Goal: Check status: Check status

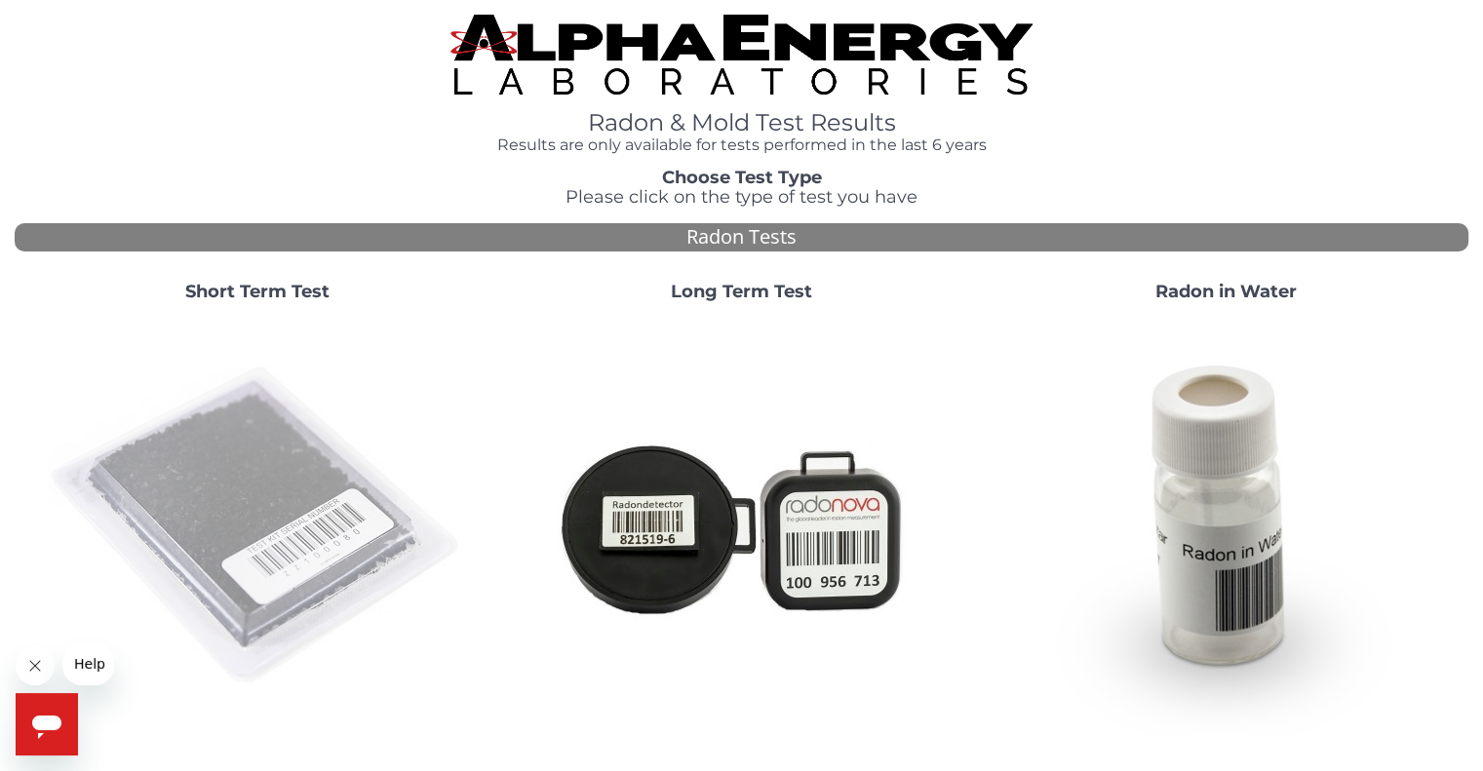
click at [290, 495] on img at bounding box center [257, 526] width 419 height 419
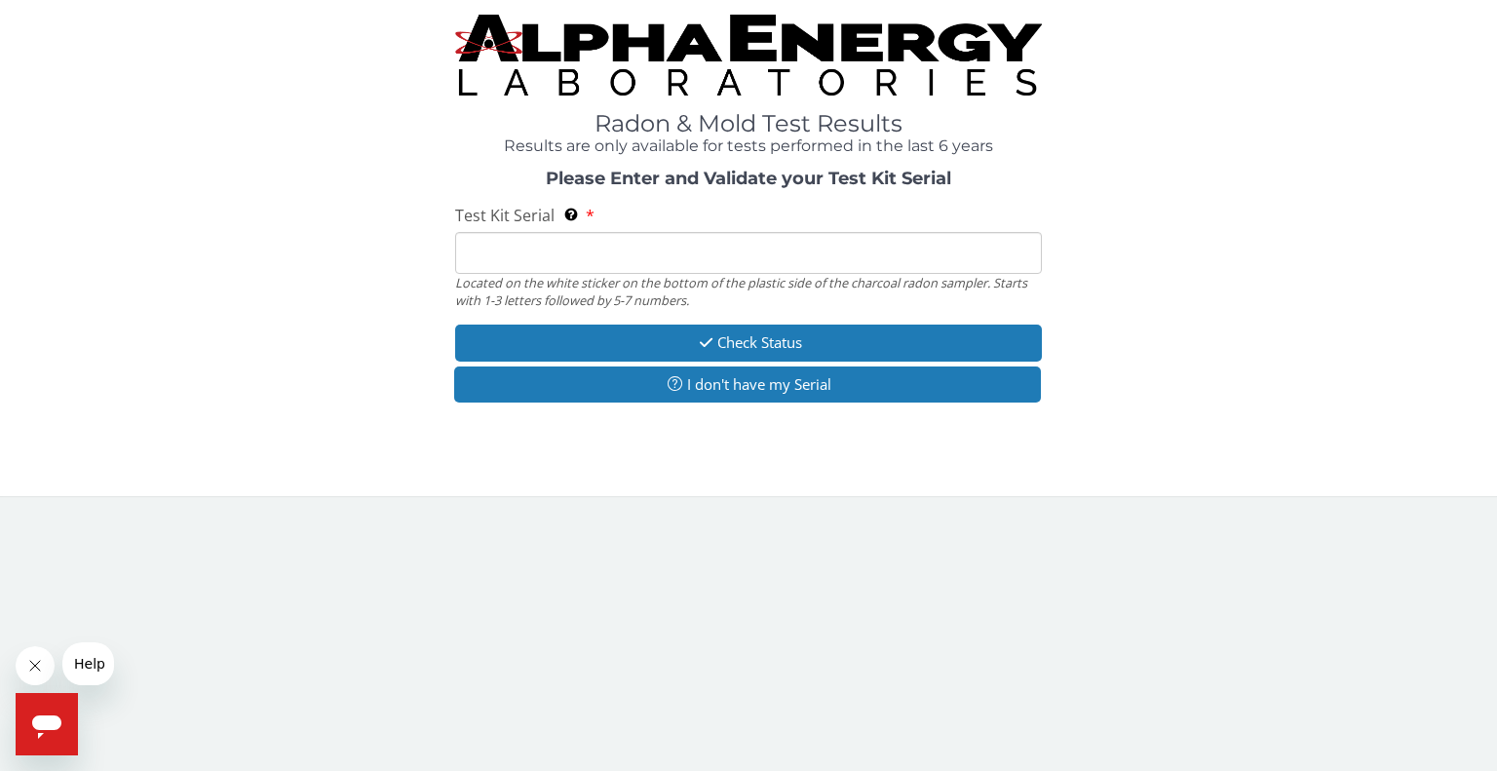
click at [503, 261] on input "Test Kit Serial Located on the white sticker on the bottom of the plastic side …" at bounding box center [748, 253] width 587 height 42
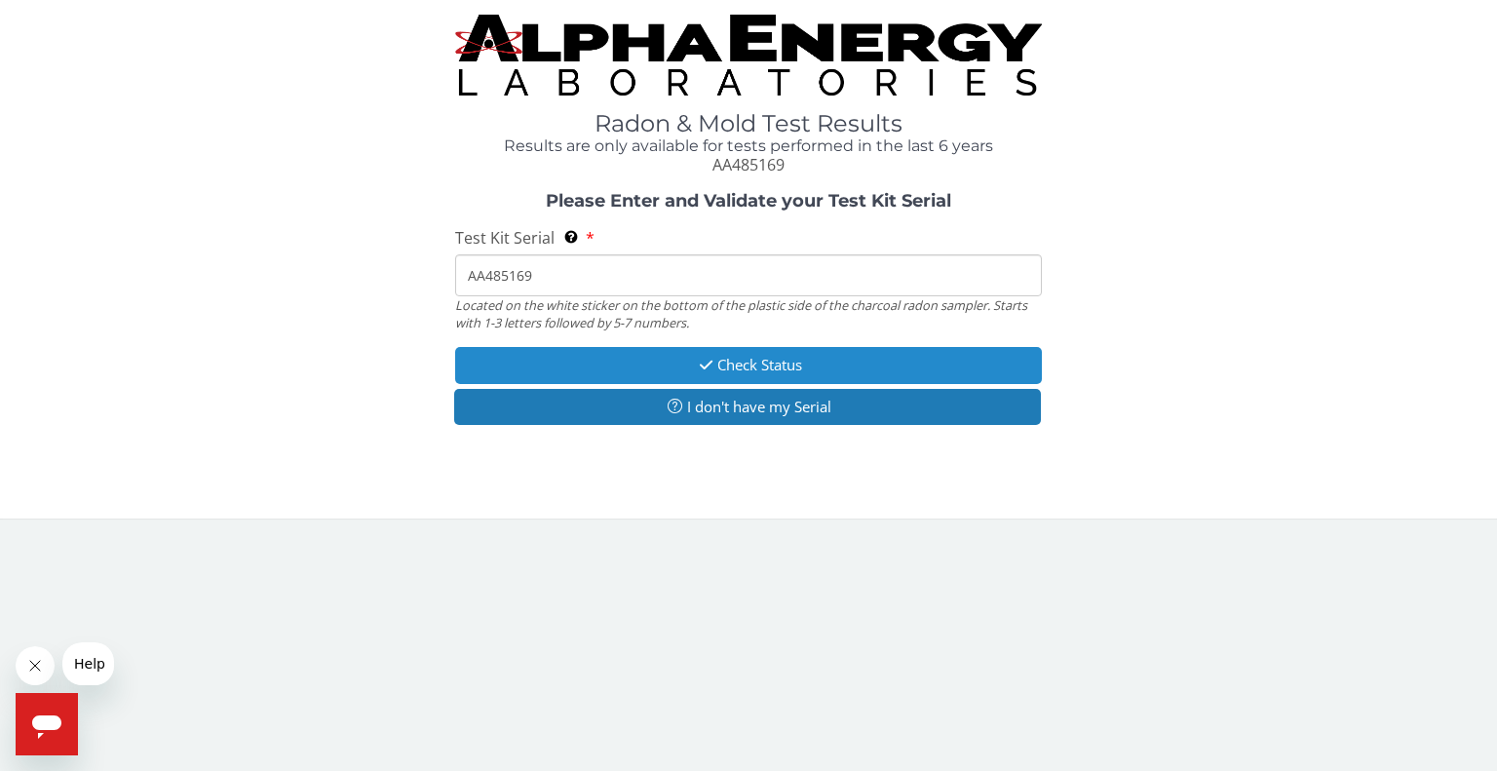
type input "AA485169"
click at [823, 368] on button "Check Status" at bounding box center [748, 365] width 587 height 36
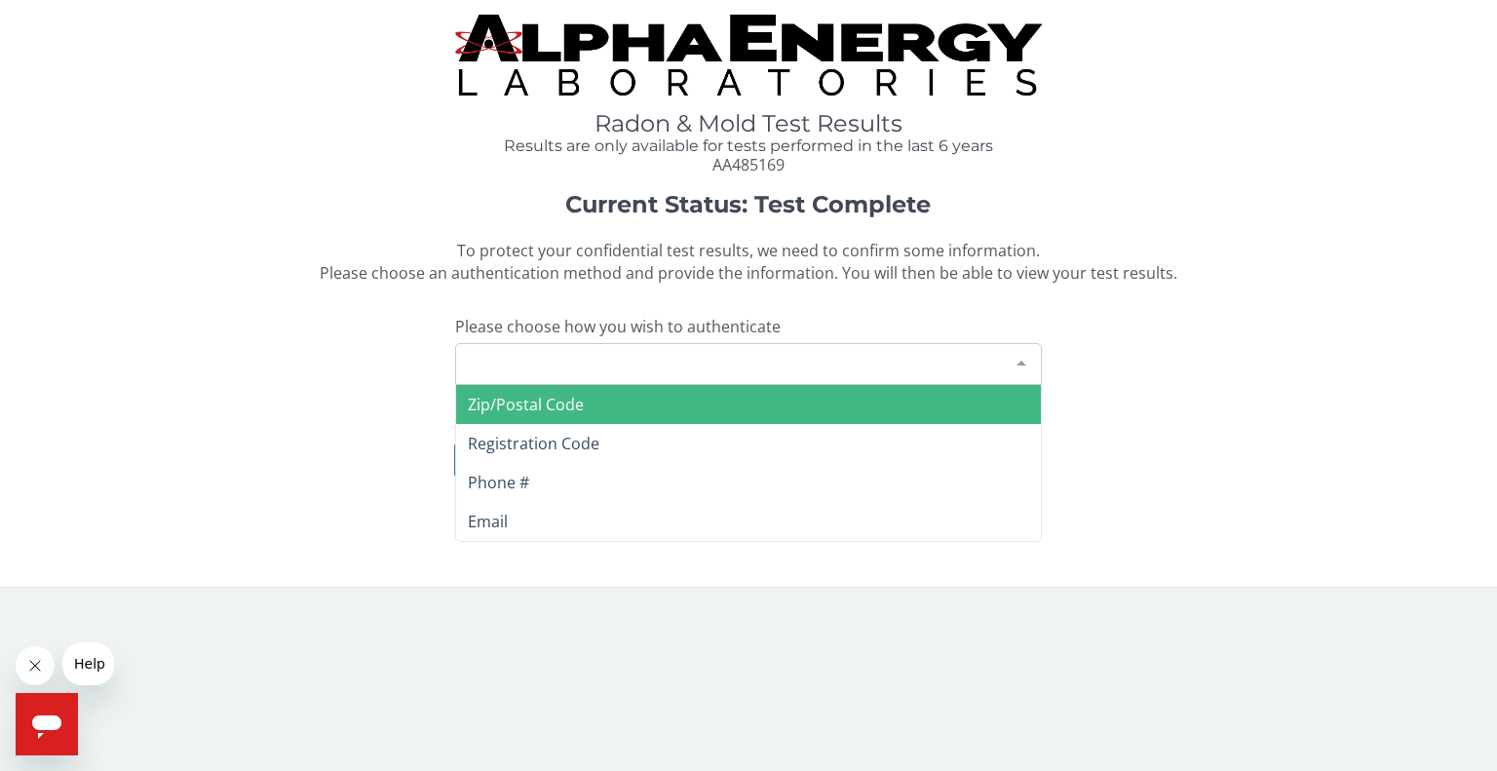
click at [1022, 362] on div at bounding box center [1021, 362] width 39 height 37
click at [576, 407] on span "Zip/Postal Code" at bounding box center [526, 404] width 116 height 21
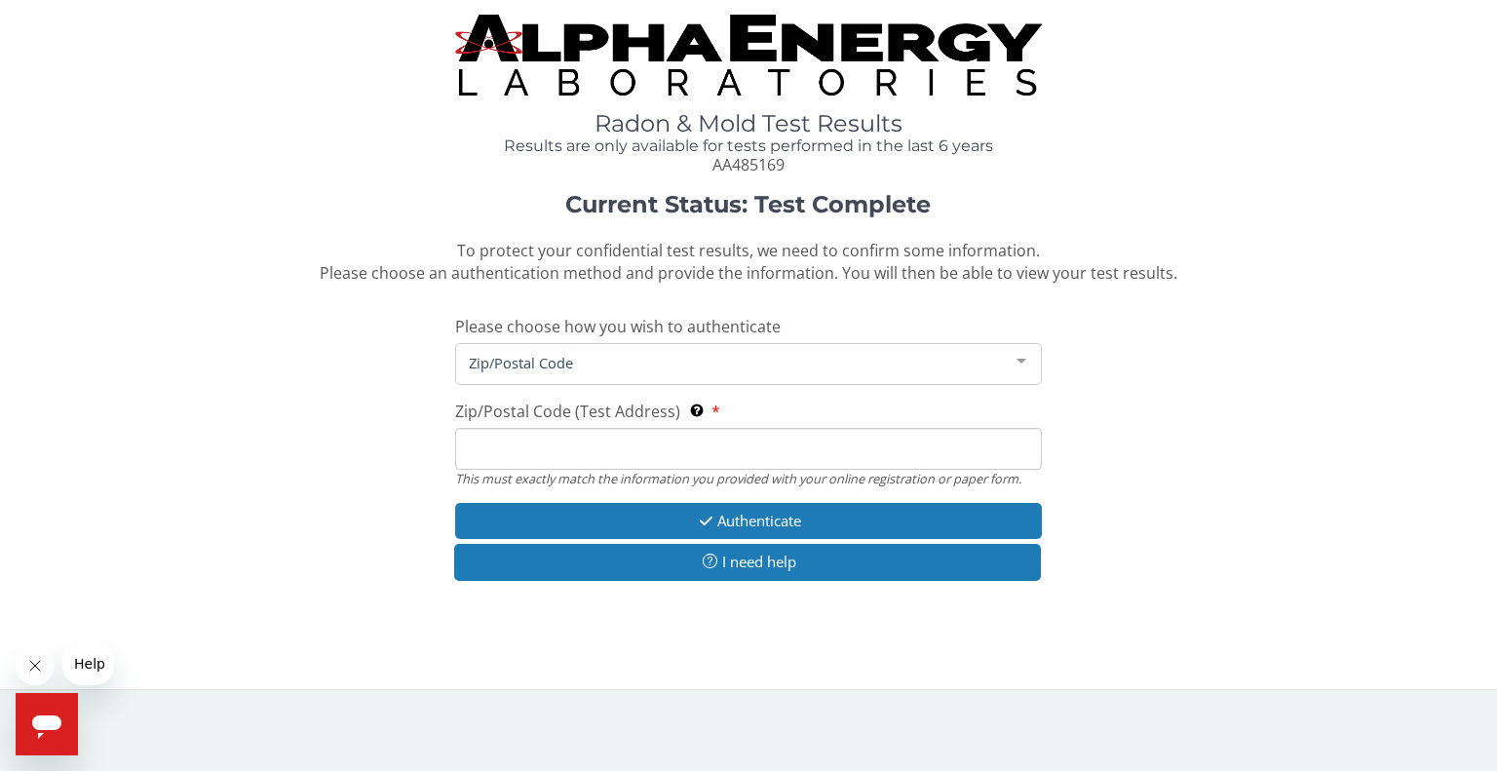
click at [501, 444] on input "Zip/Postal Code (Test Address) This must exactly match the information you prov…" at bounding box center [748, 449] width 587 height 42
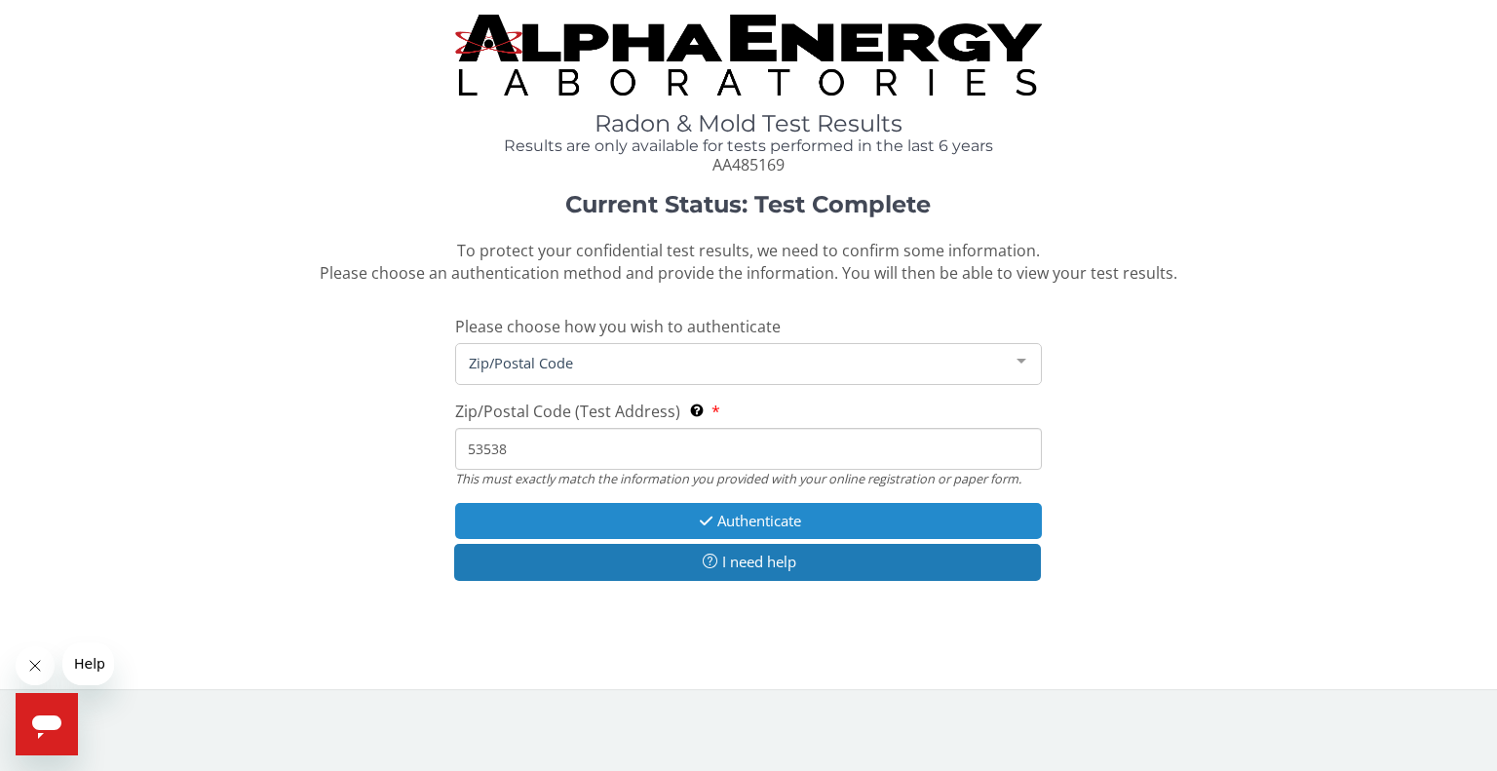
type input "53538"
click at [726, 524] on button "Authenticate" at bounding box center [748, 521] width 587 height 36
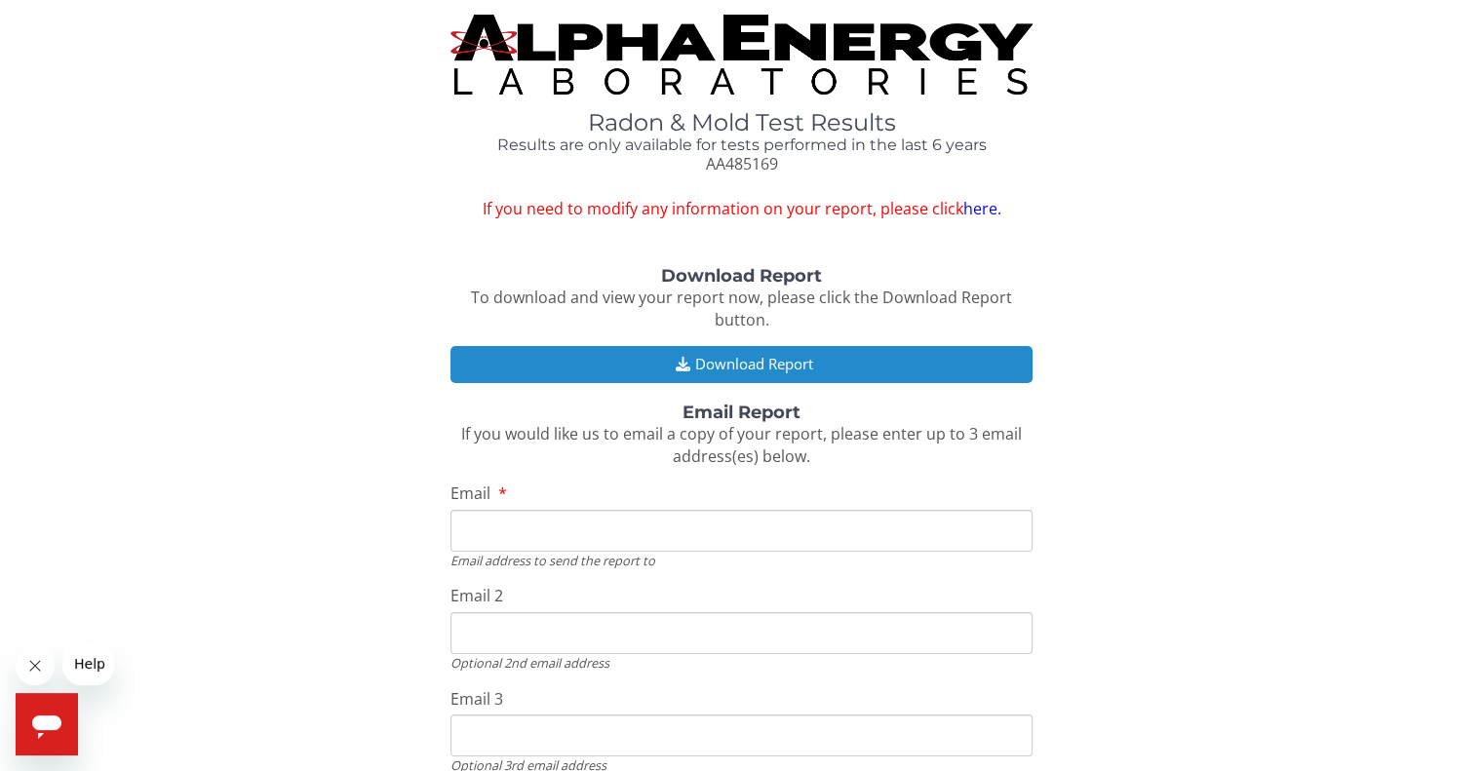
click at [784, 364] on button "Download Report" at bounding box center [740, 364] width 581 height 36
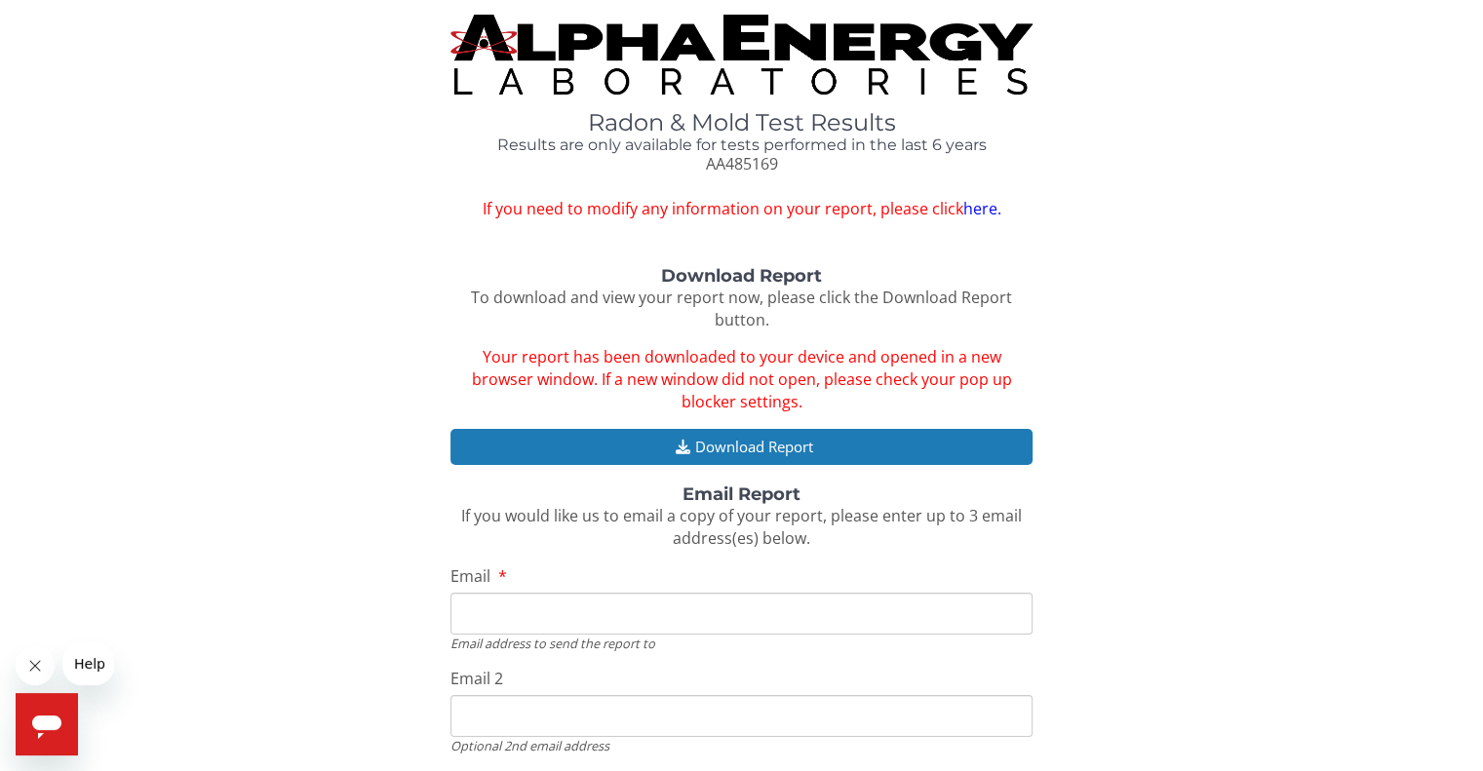
click at [589, 599] on input "Email" at bounding box center [740, 614] width 581 height 42
type input "[EMAIL_ADDRESS][DOMAIN_NAME]"
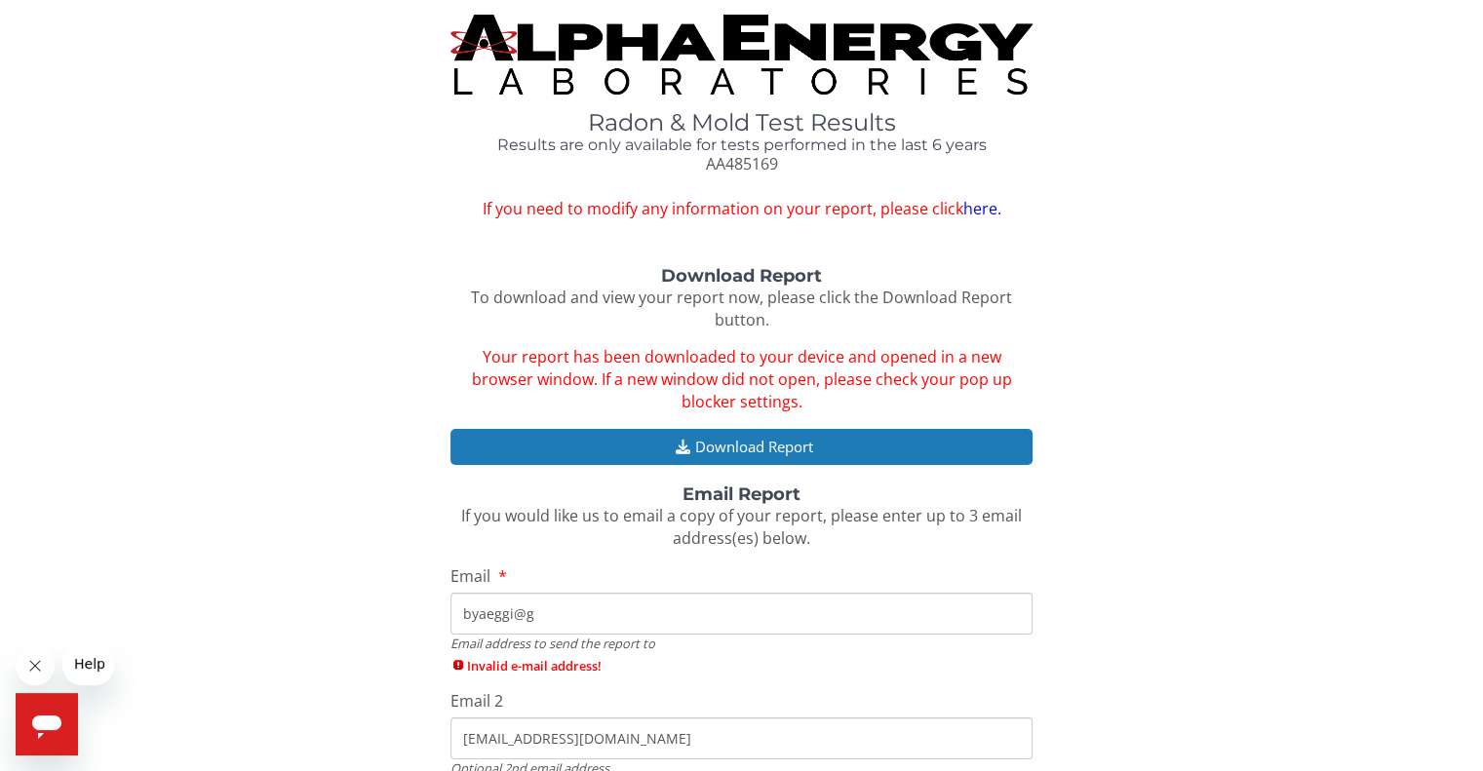
type input "[EMAIL_ADDRESS][DOMAIN_NAME]"
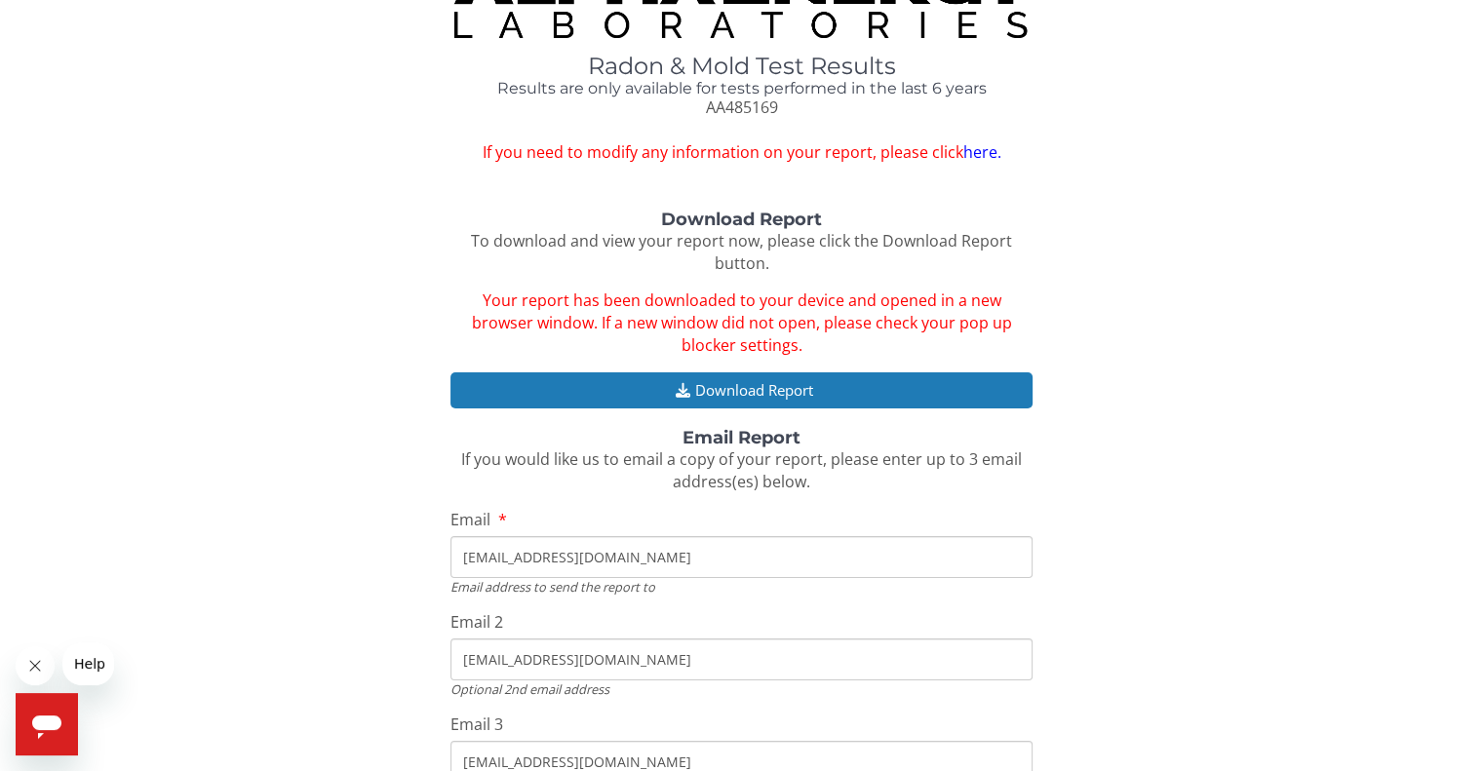
scroll to position [234, 0]
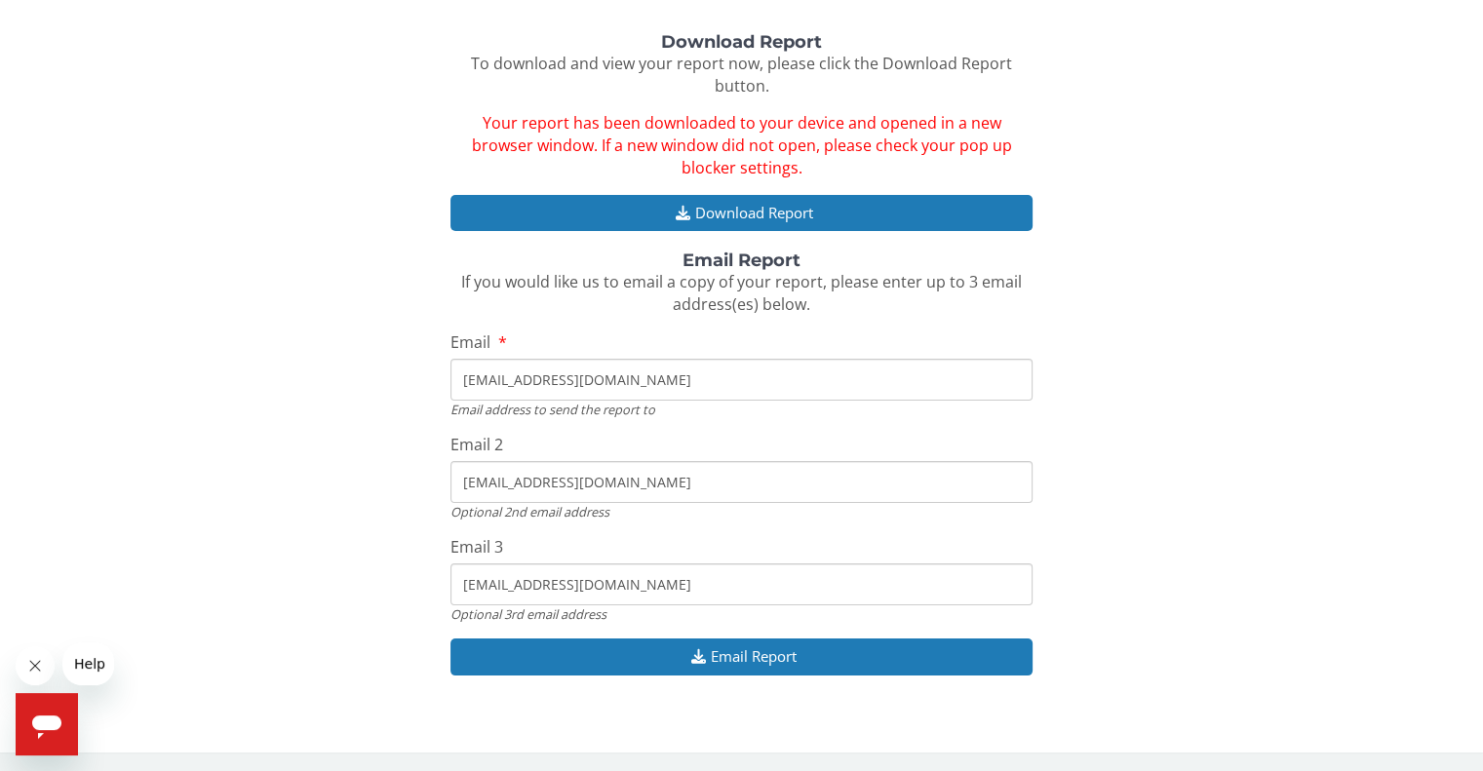
click at [599, 582] on input "[EMAIL_ADDRESS][DOMAIN_NAME]" at bounding box center [740, 584] width 581 height 42
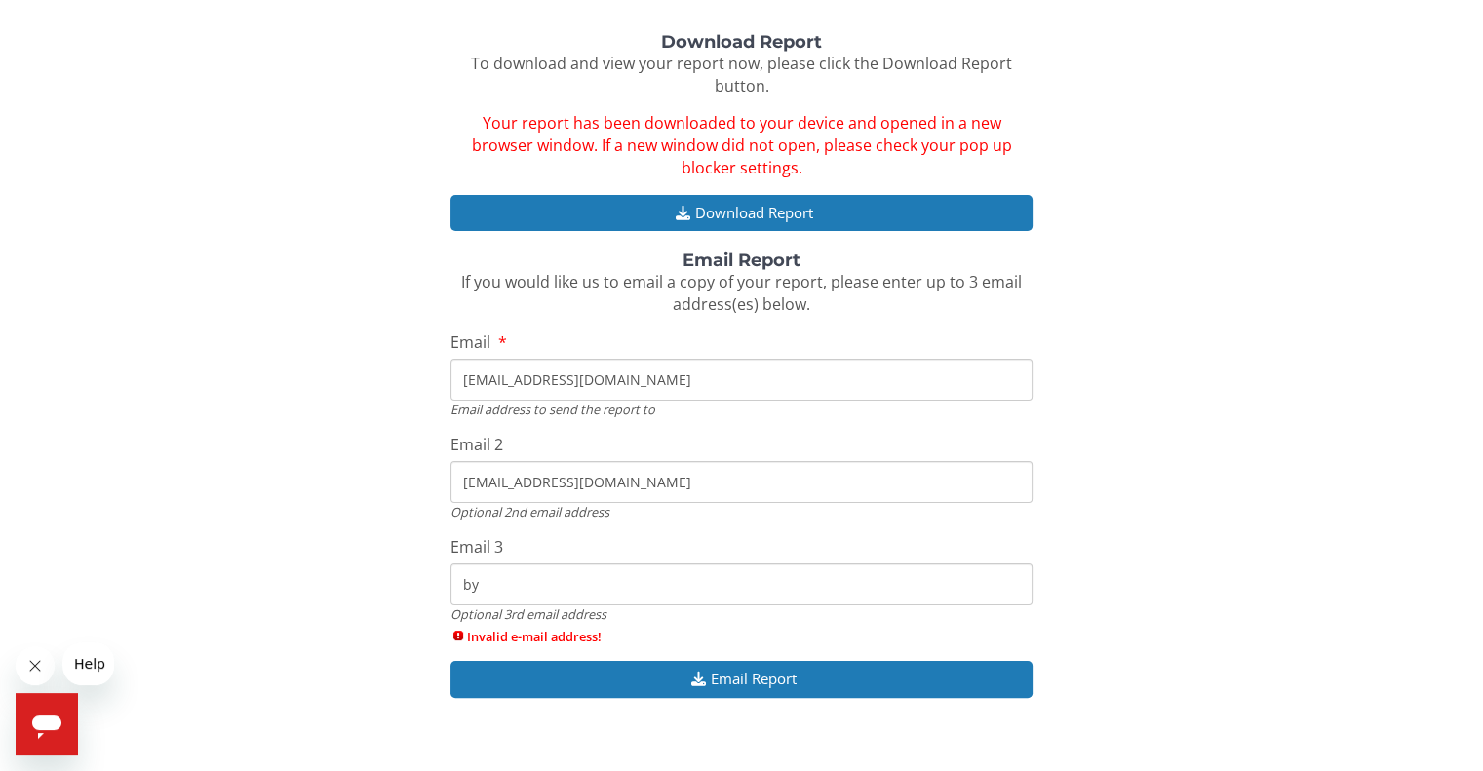
type input "b"
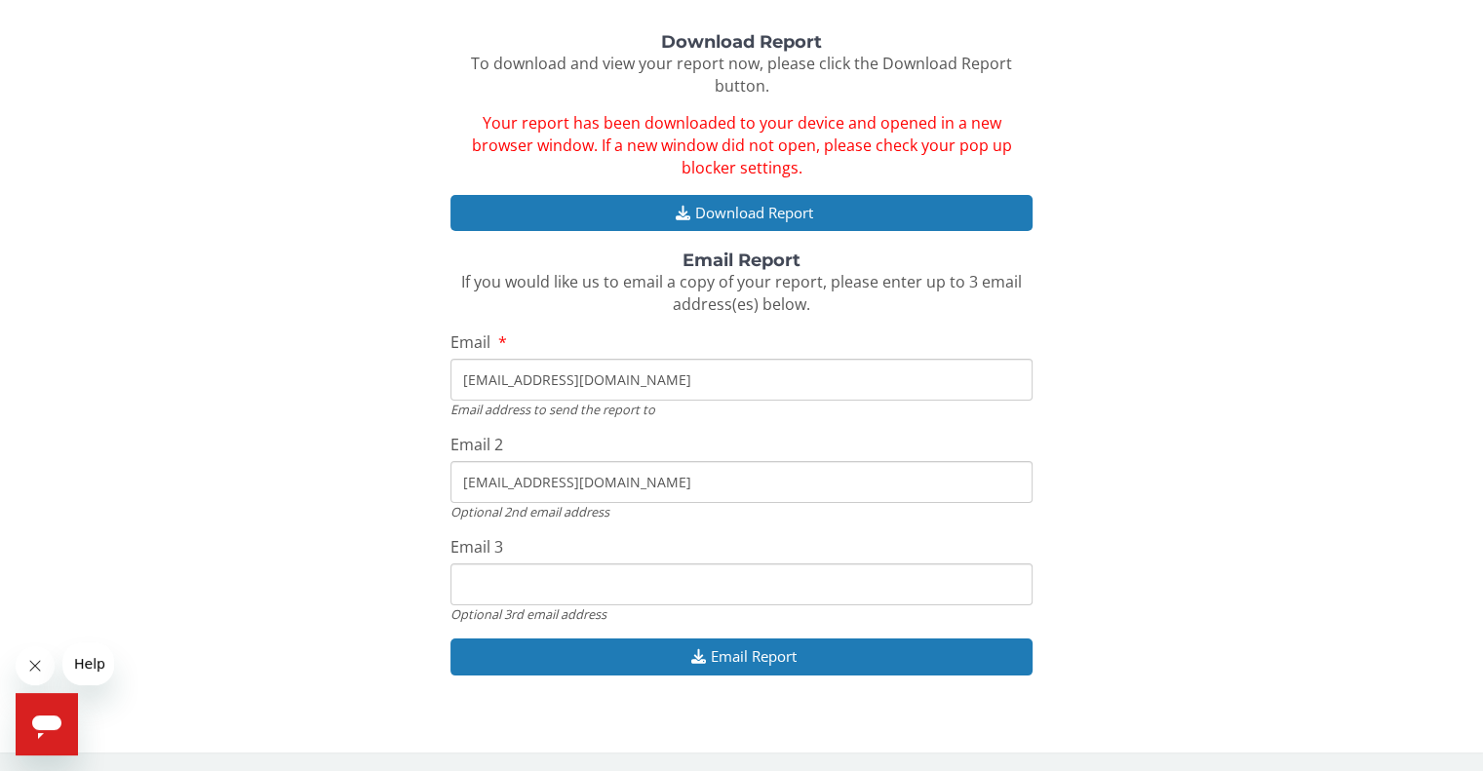
click at [634, 492] on input "[EMAIL_ADDRESS][DOMAIN_NAME]" at bounding box center [740, 482] width 581 height 42
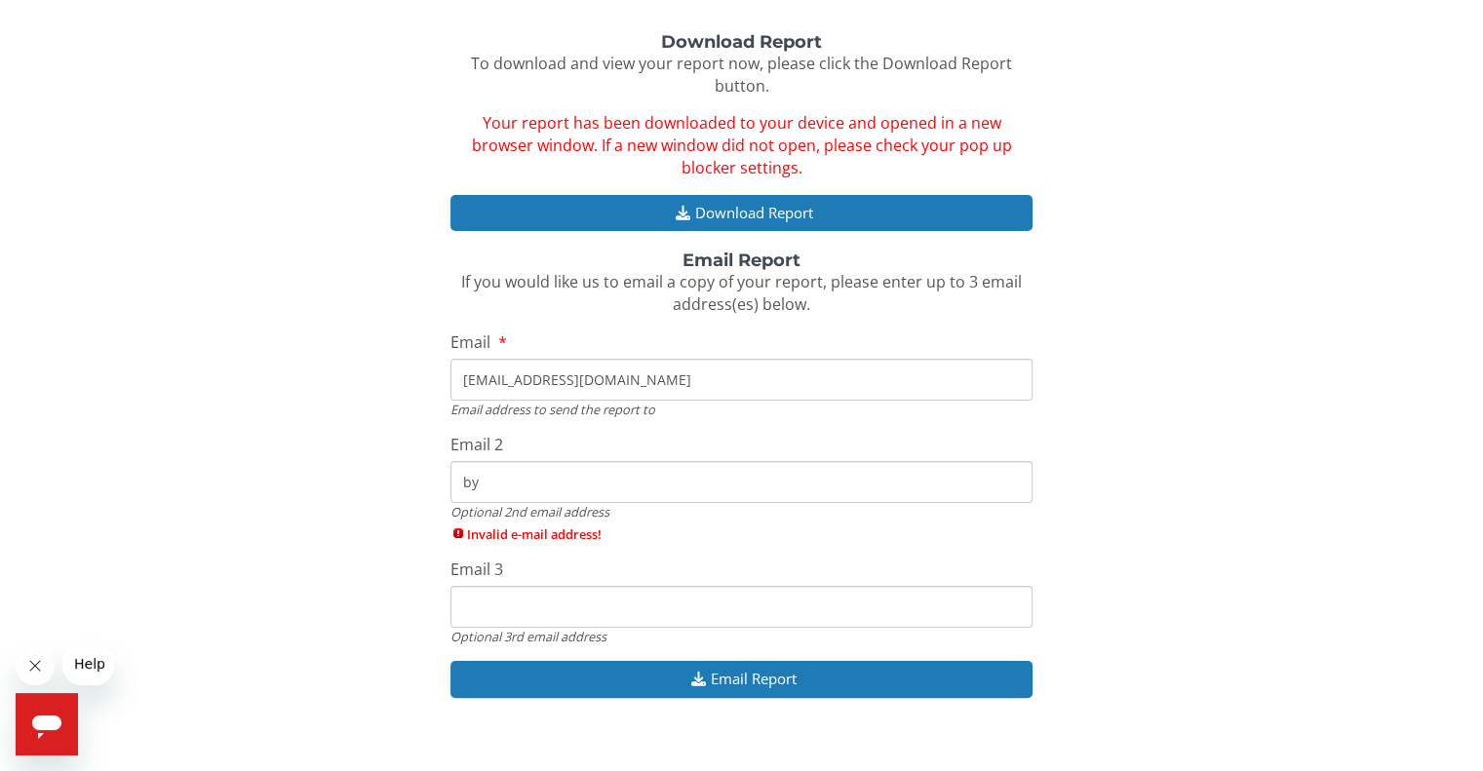
type input "b"
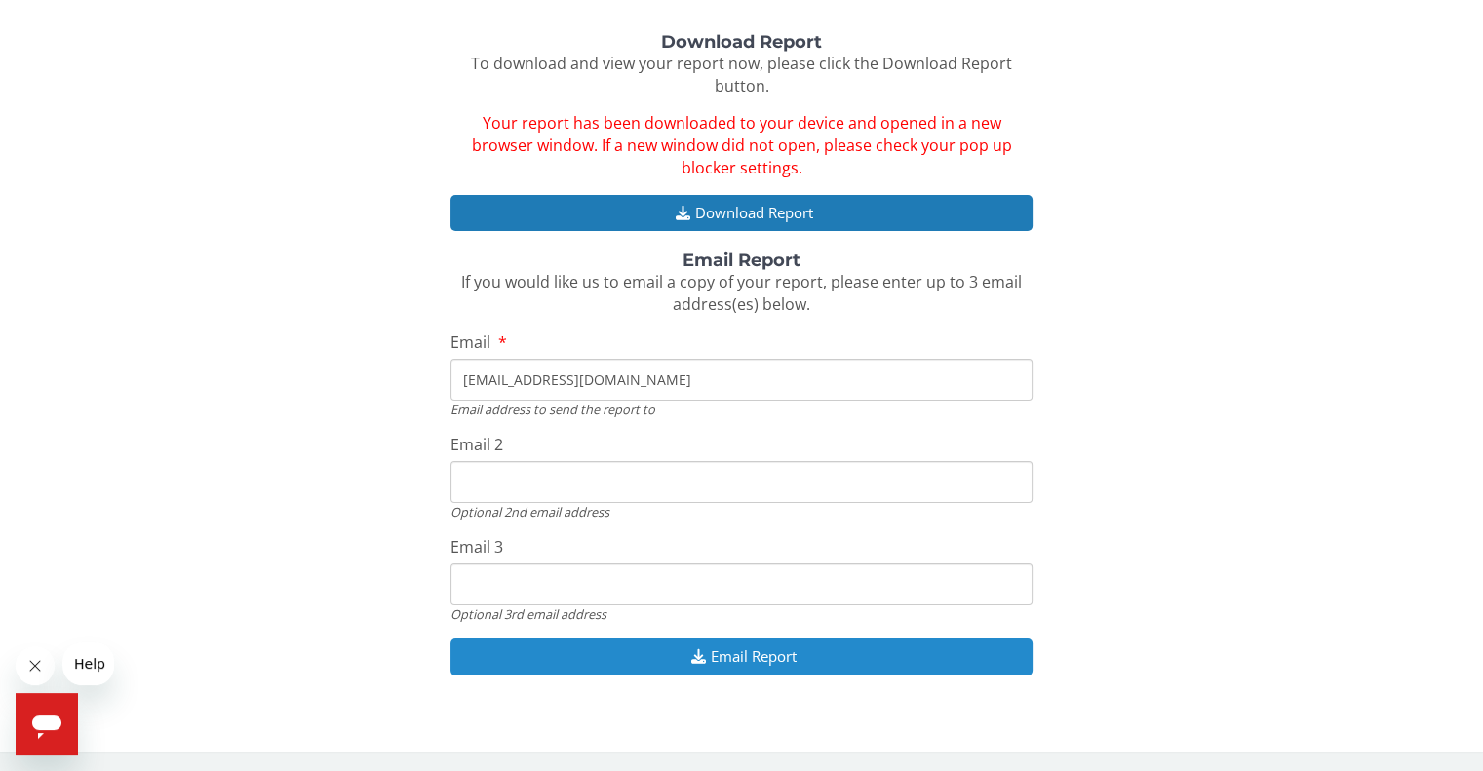
click at [762, 658] on button "Email Report" at bounding box center [740, 656] width 581 height 36
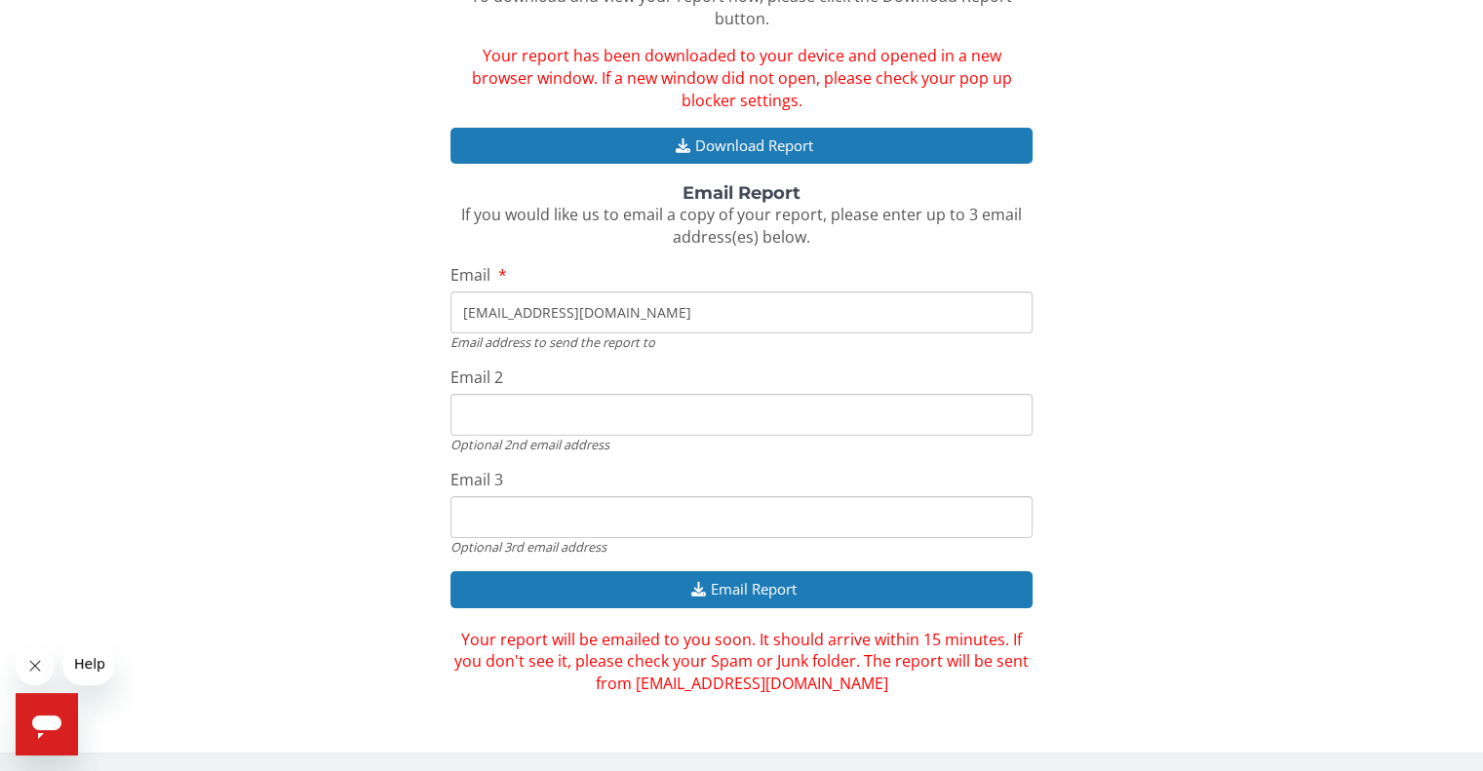
scroll to position [0, 0]
